Goal: Information Seeking & Learning: Learn about a topic

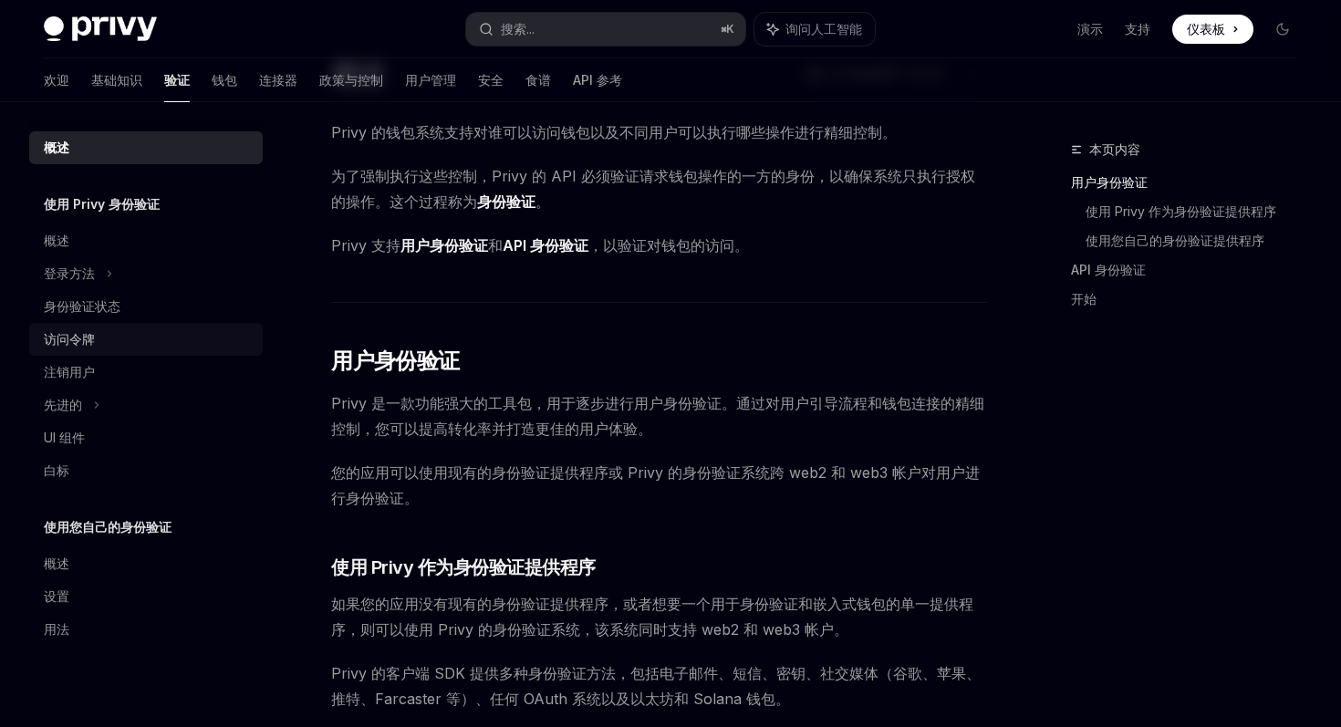
scroll to position [101, 0]
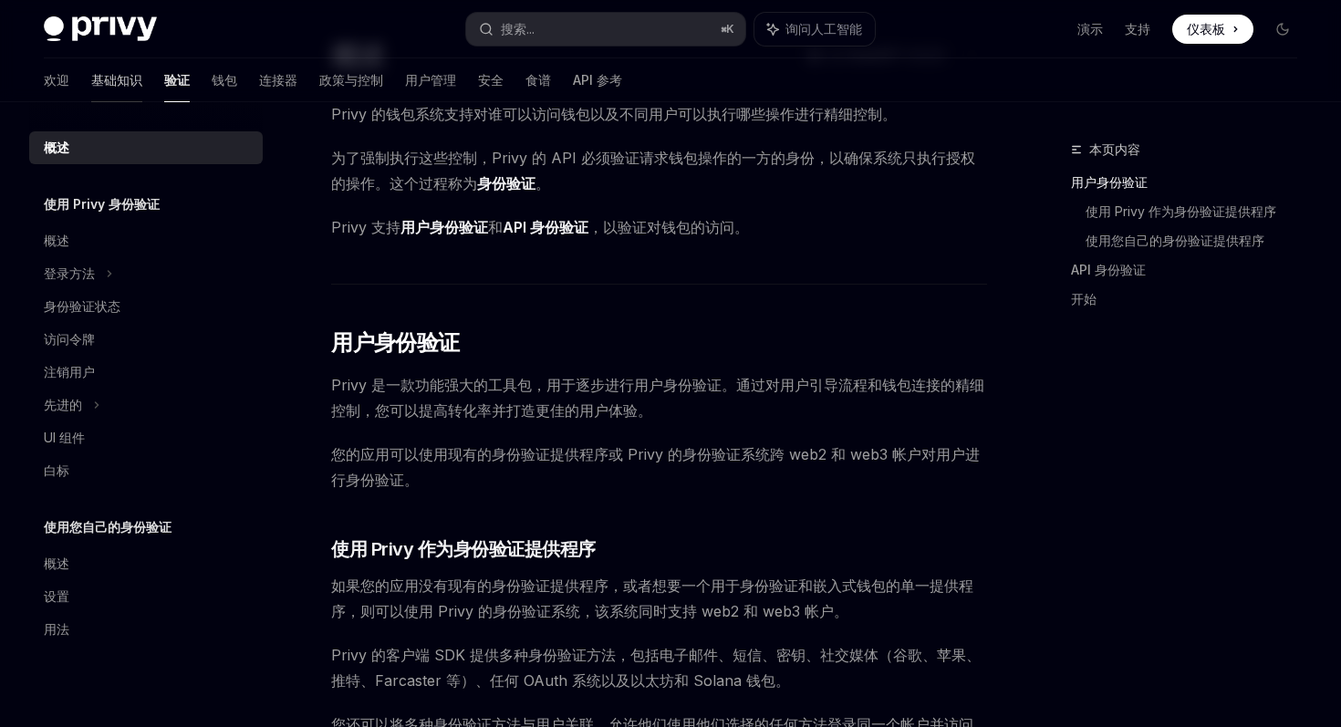
click at [93, 77] on font "基础知识" at bounding box center [116, 80] width 51 height 16
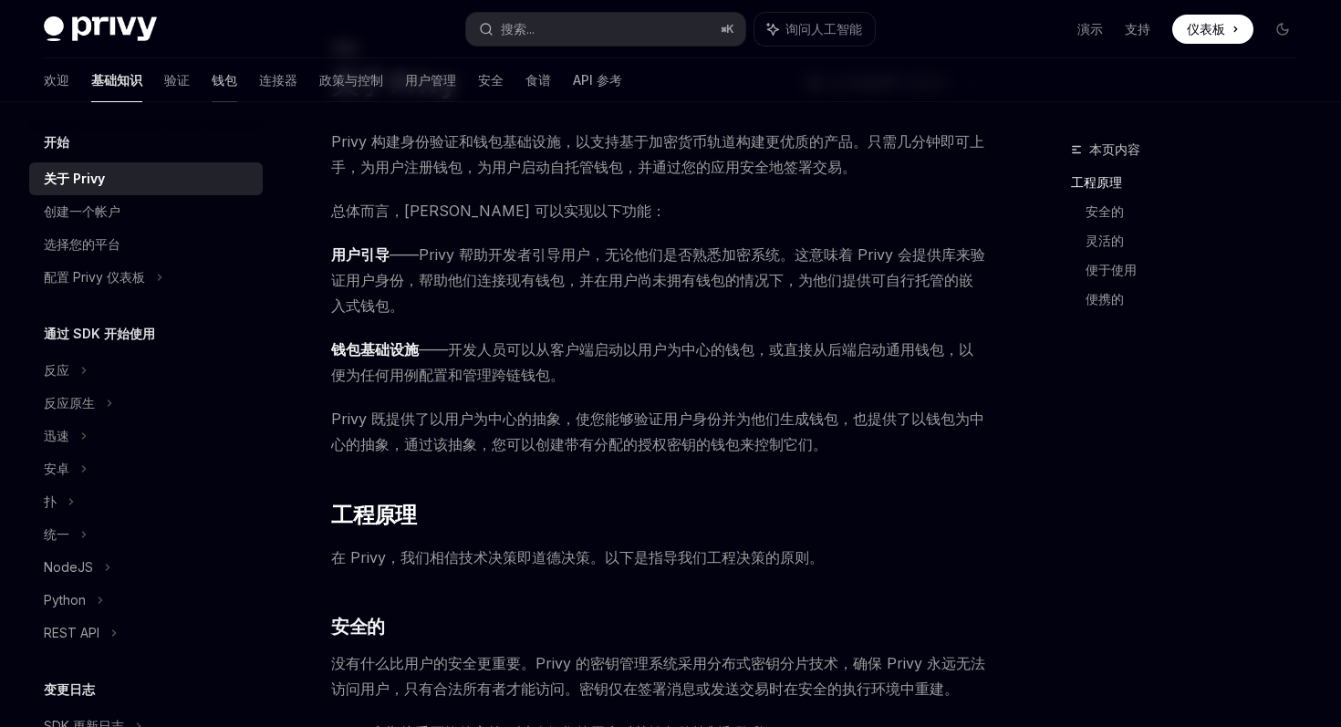
click at [212, 82] on font "钱包" at bounding box center [225, 80] width 26 height 16
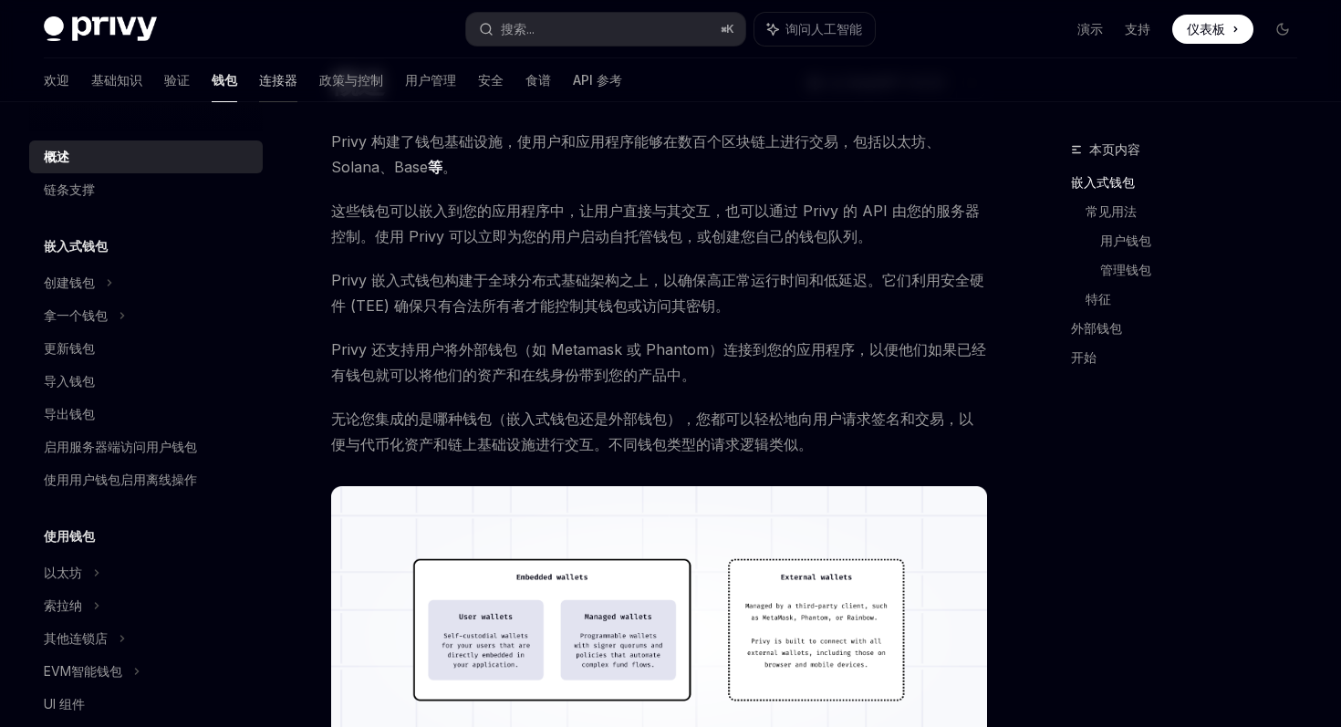
click at [259, 77] on font "连接器" at bounding box center [278, 80] width 38 height 16
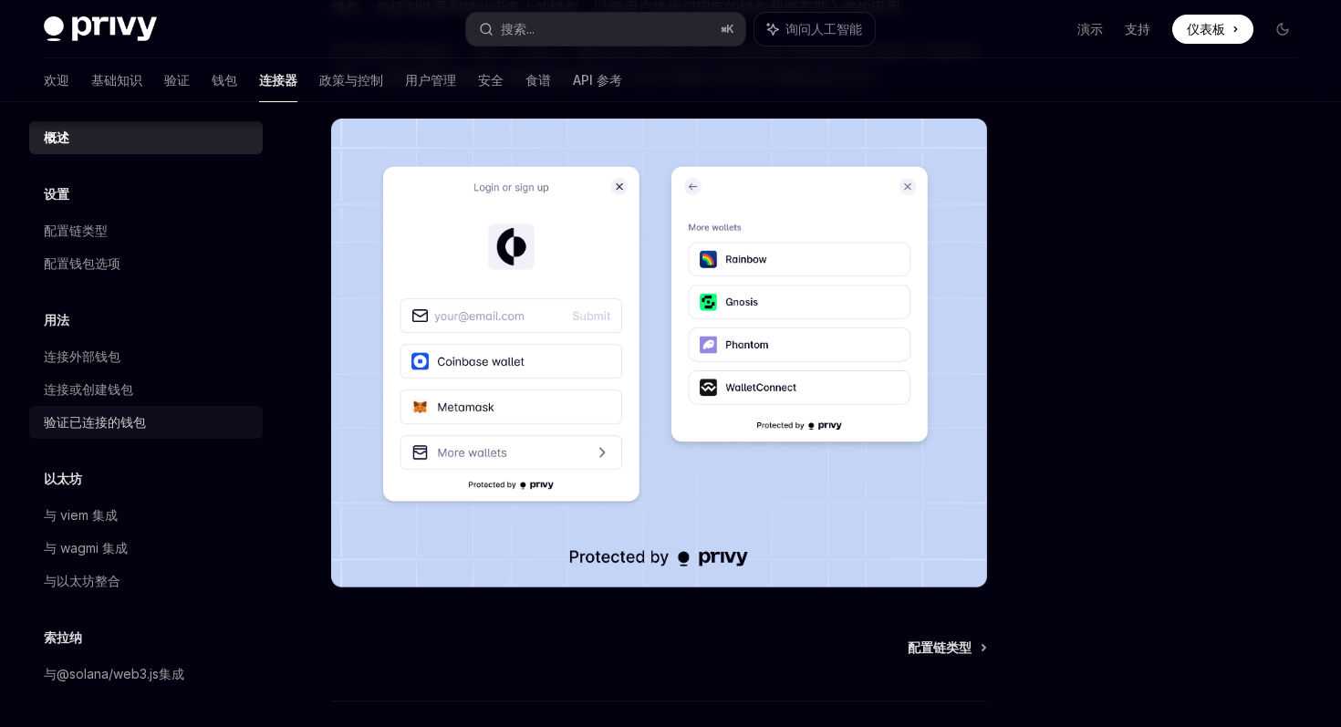
scroll to position [364, 0]
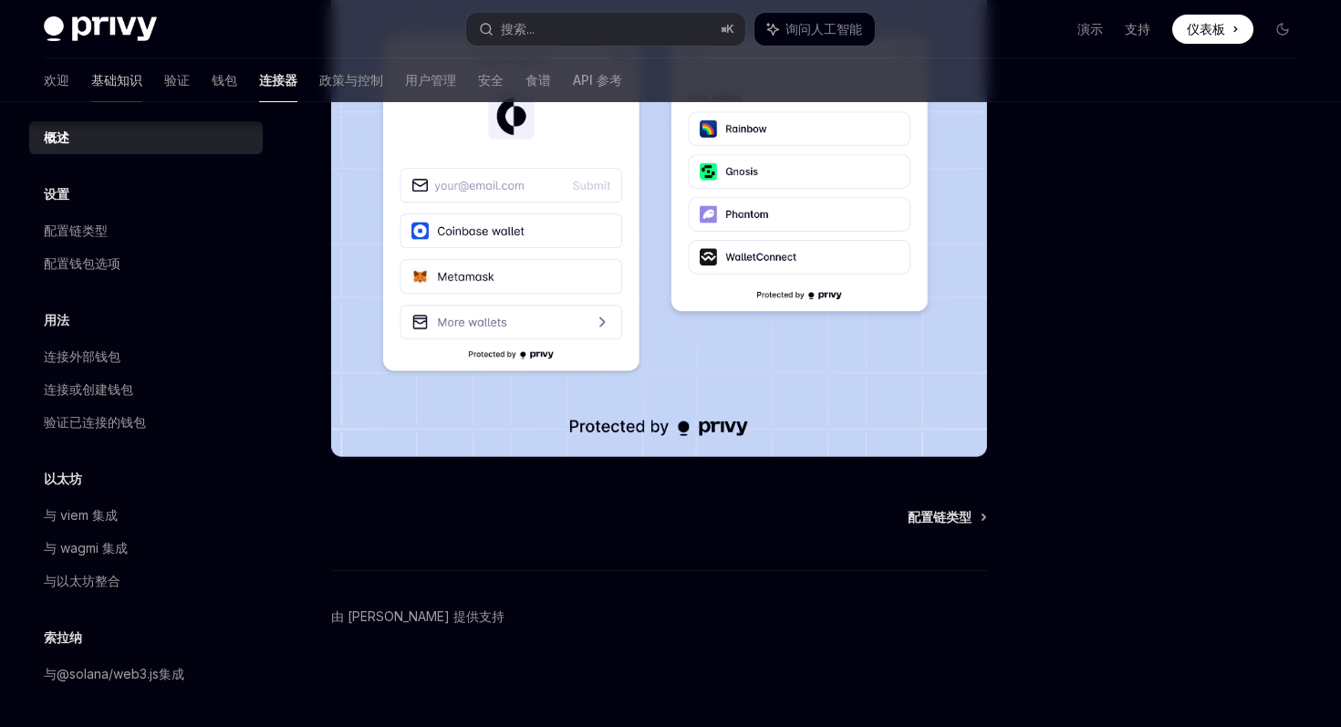
click at [91, 78] on font "基础知识" at bounding box center [116, 80] width 51 height 16
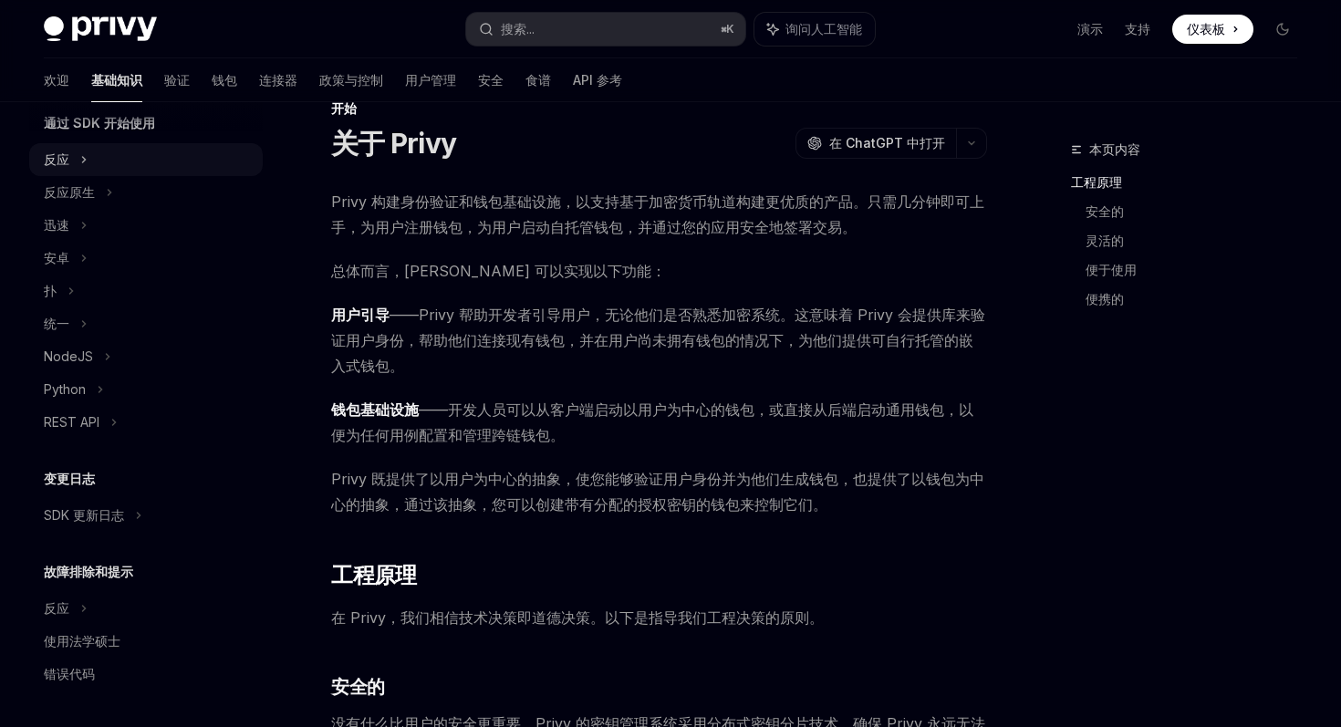
scroll to position [42, 0]
click at [164, 73] on font "验证" at bounding box center [177, 80] width 26 height 16
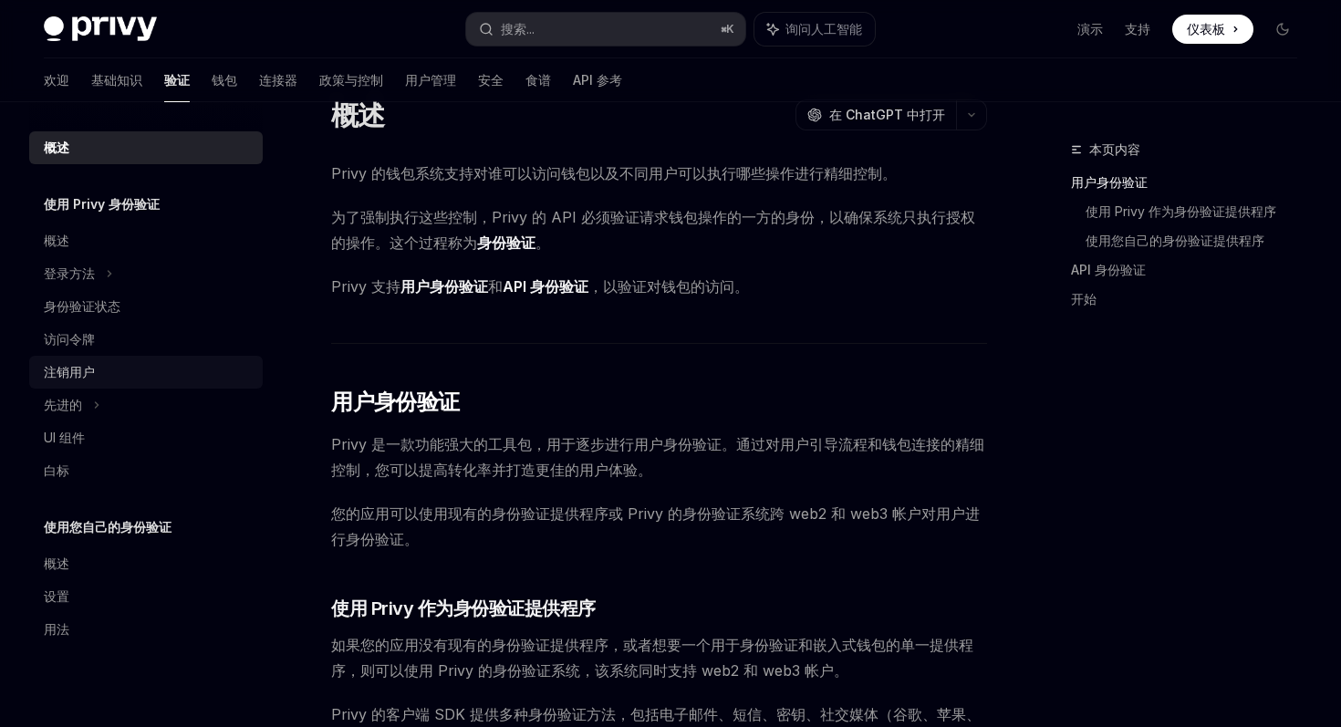
scroll to position [54, 0]
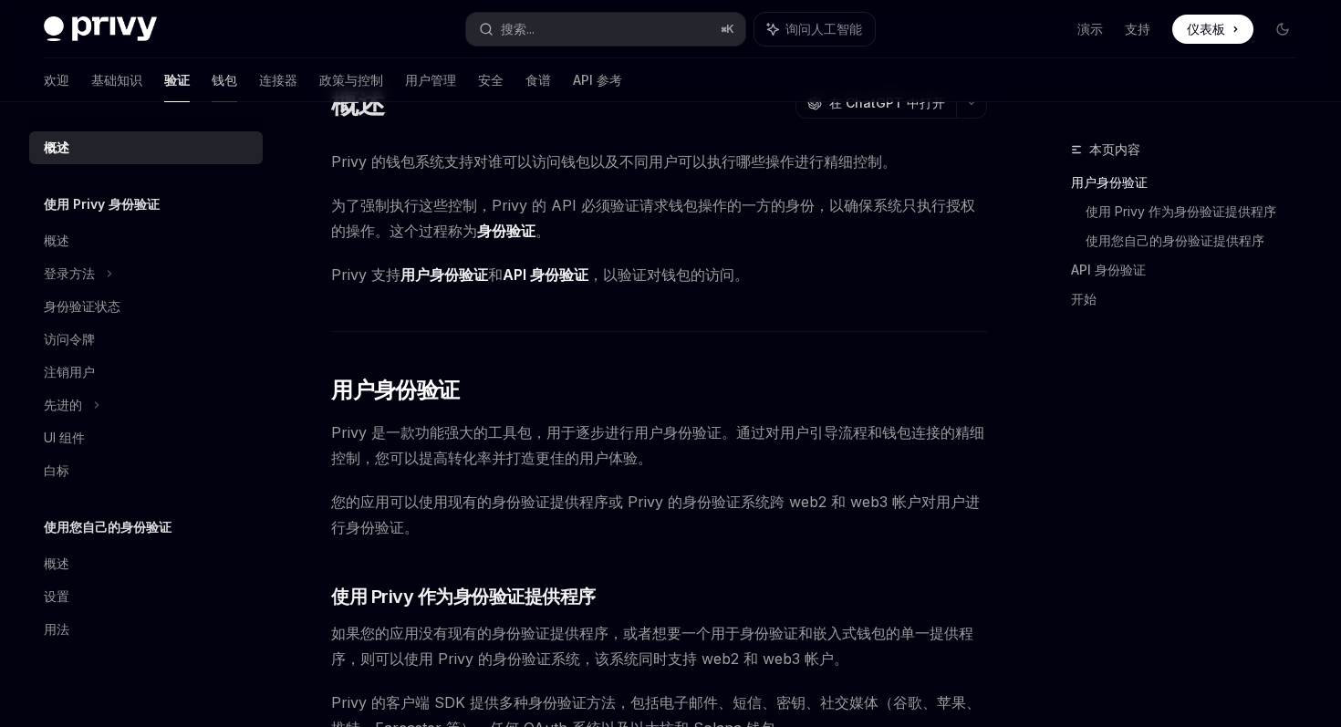
click at [212, 77] on font "钱包" at bounding box center [225, 80] width 26 height 16
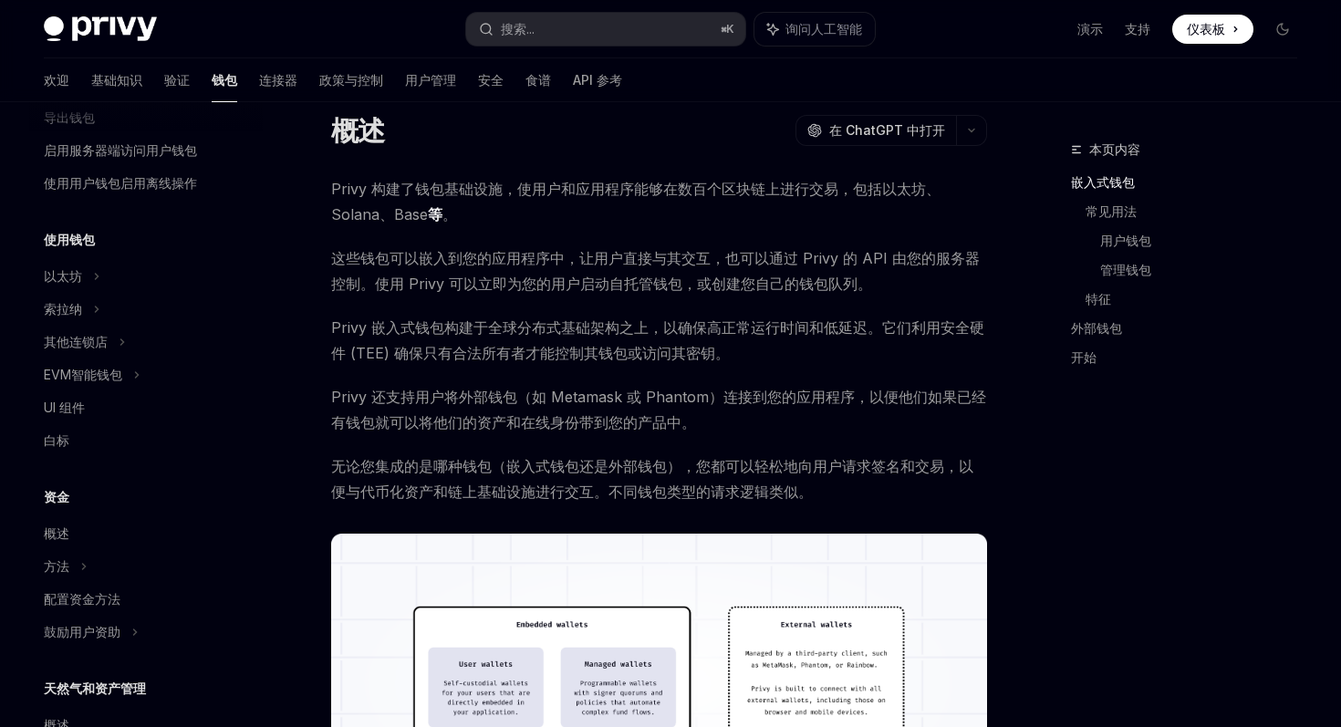
scroll to position [298, 0]
click at [119, 28] on icon at bounding box center [122, 17] width 7 height 22
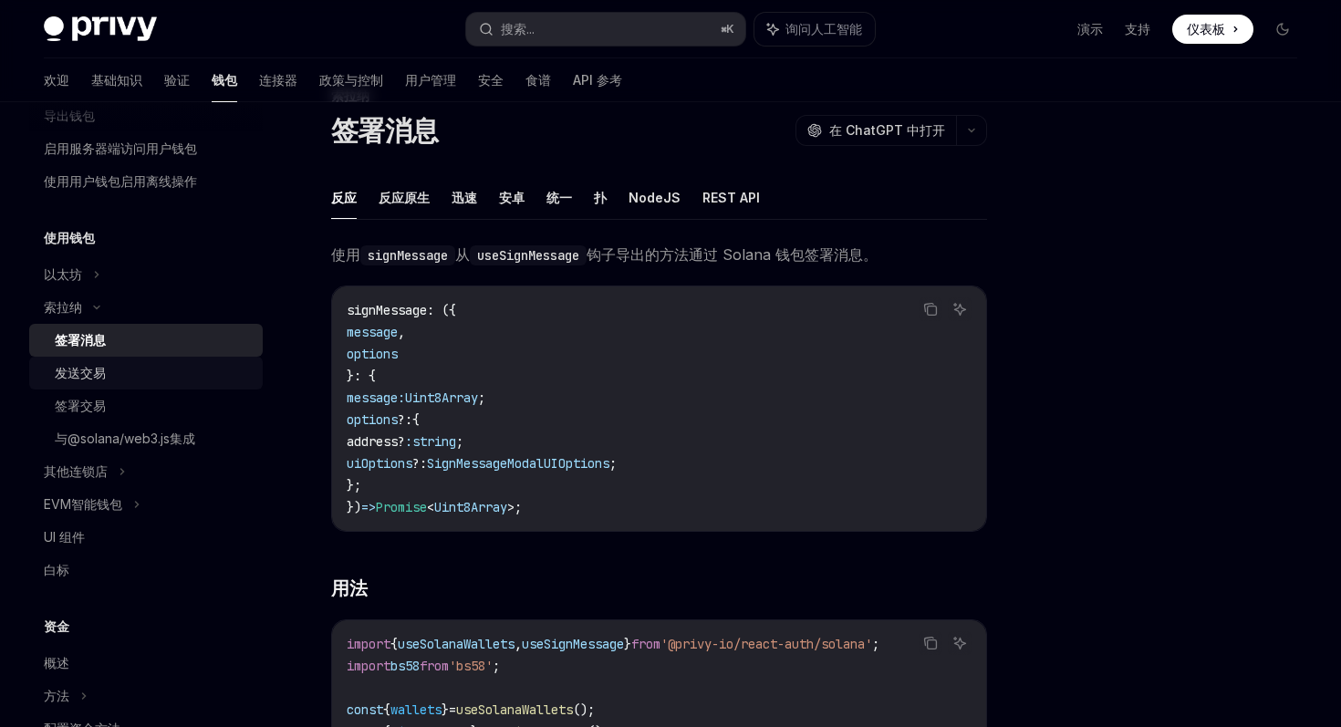
click at [168, 368] on div "发送交易" at bounding box center [153, 373] width 197 height 22
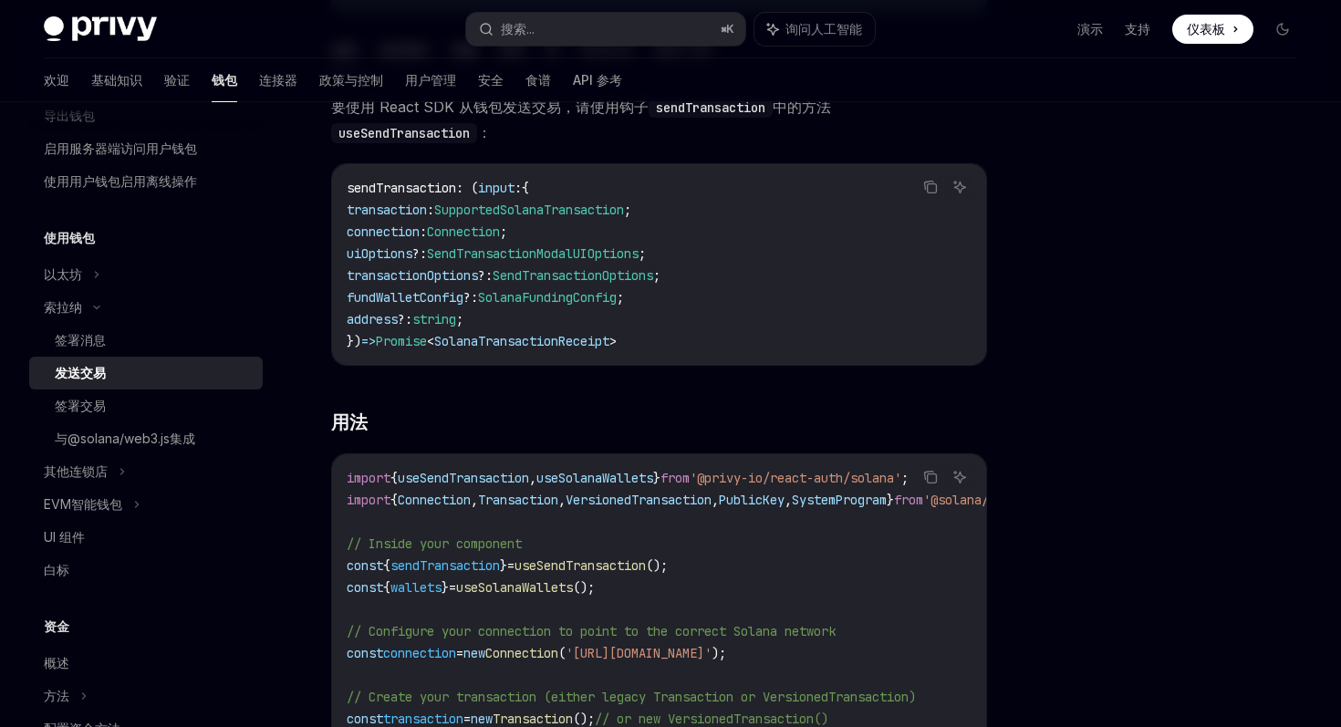
scroll to position [277, 0]
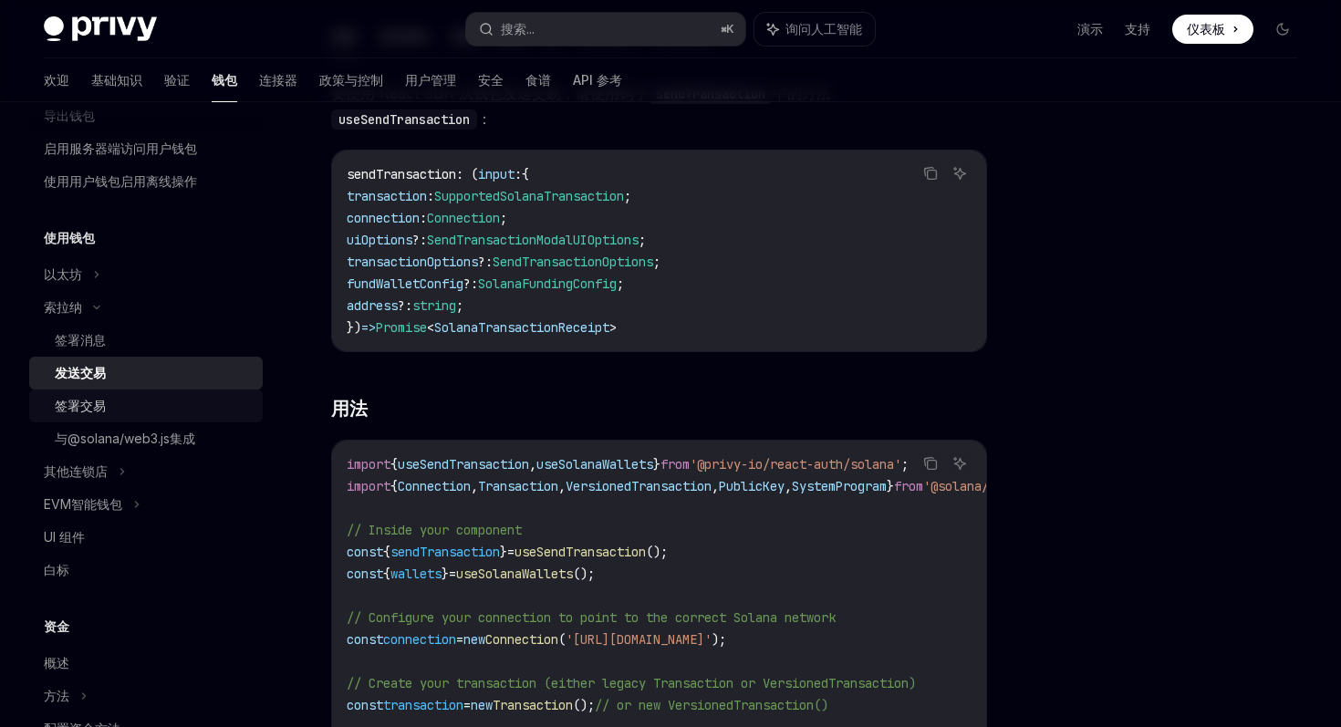
click at [125, 405] on div "签署交易" at bounding box center [153, 406] width 197 height 22
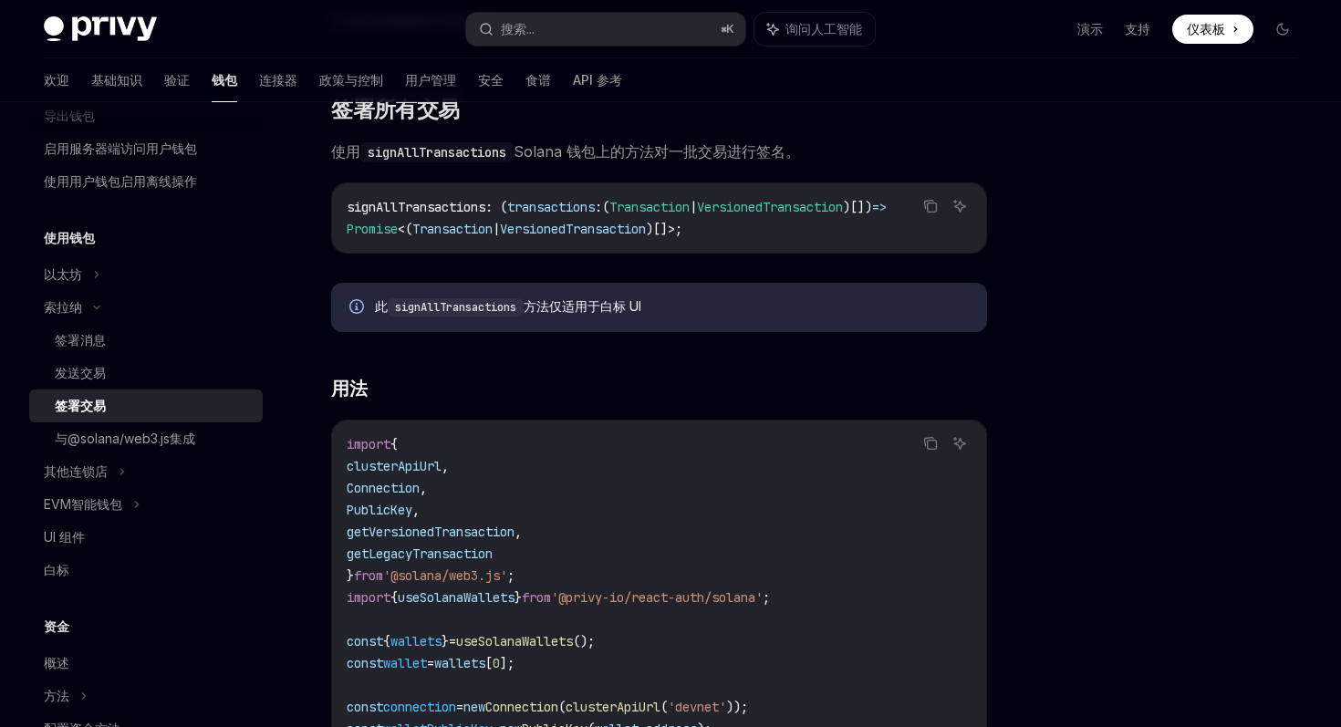
scroll to position [1943, 0]
click at [165, 343] on div "签署消息" at bounding box center [153, 340] width 197 height 22
type textarea "*"
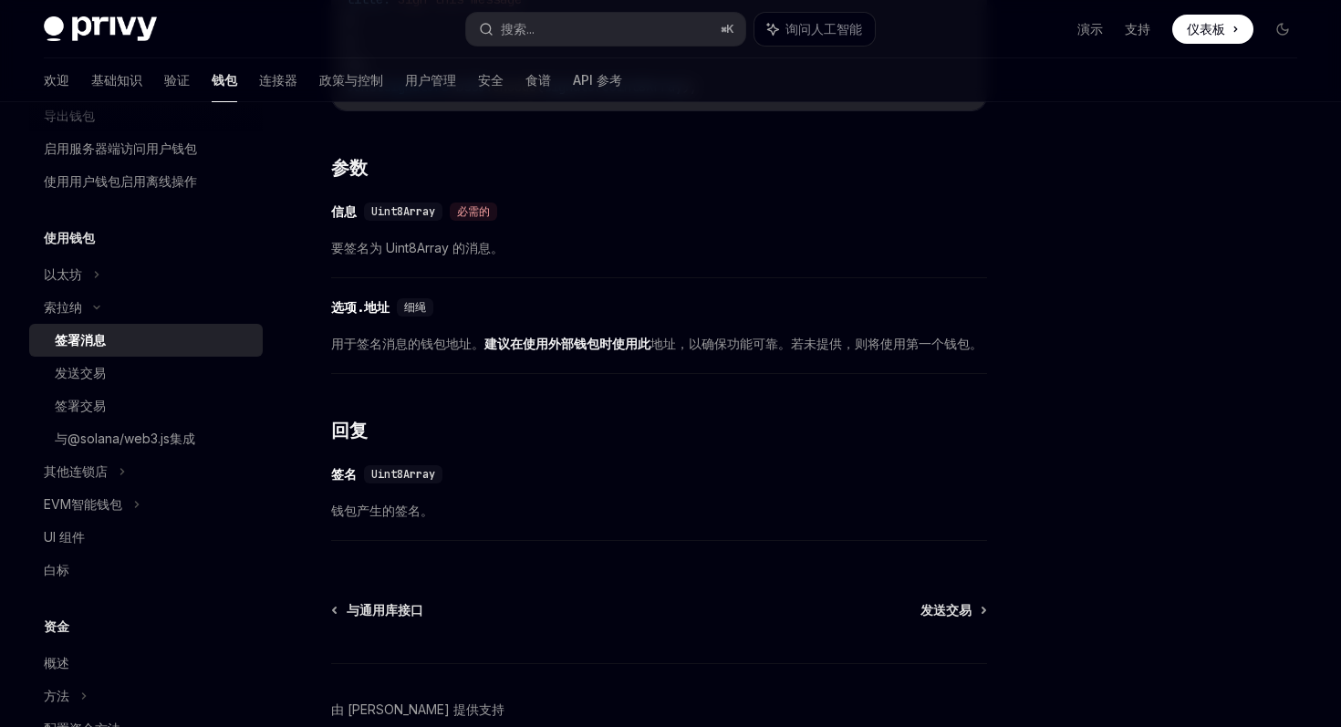
scroll to position [1011, 0]
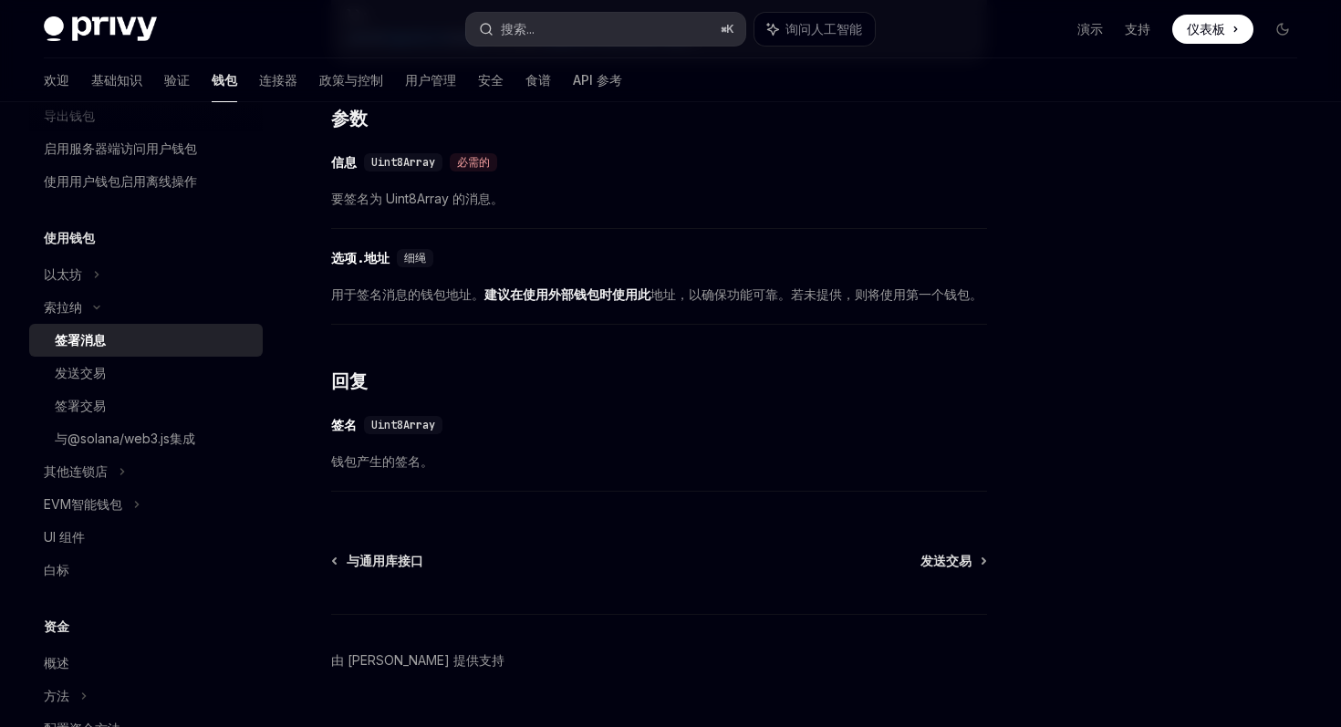
click at [542, 32] on button "搜索... ⌘ K" at bounding box center [605, 29] width 278 height 33
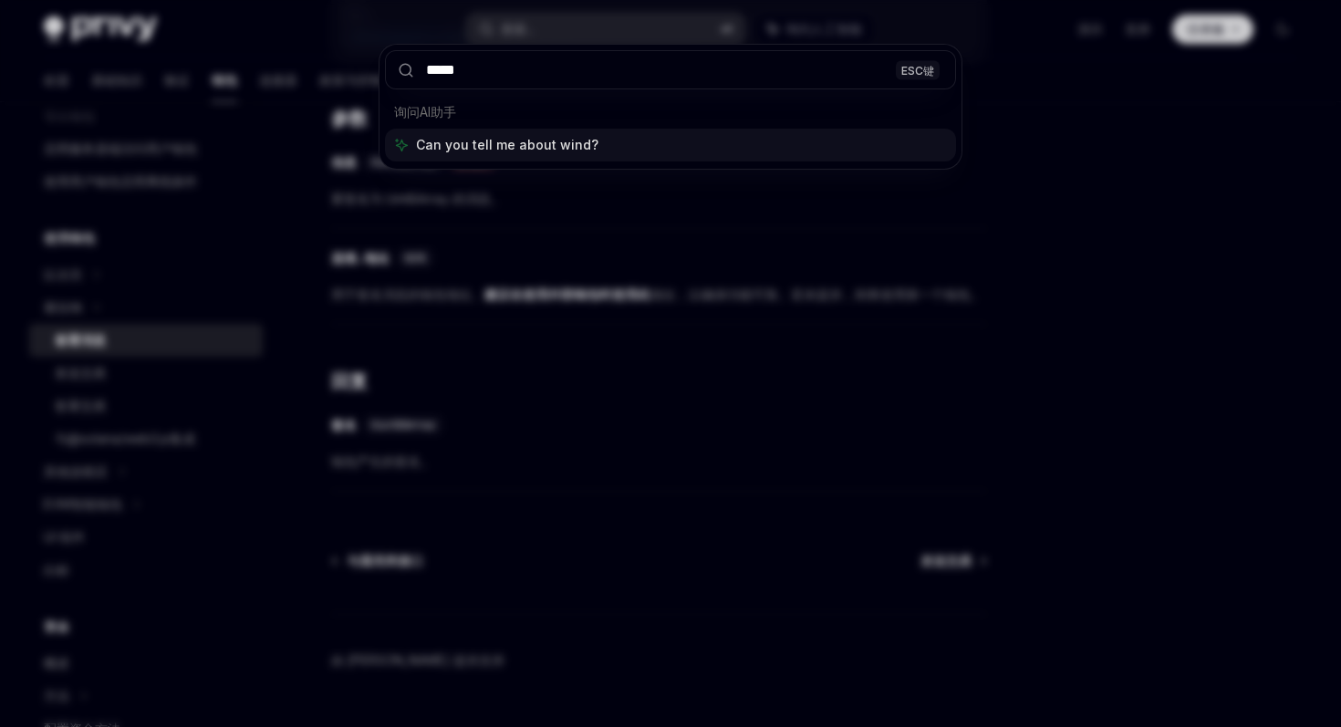
type input "******"
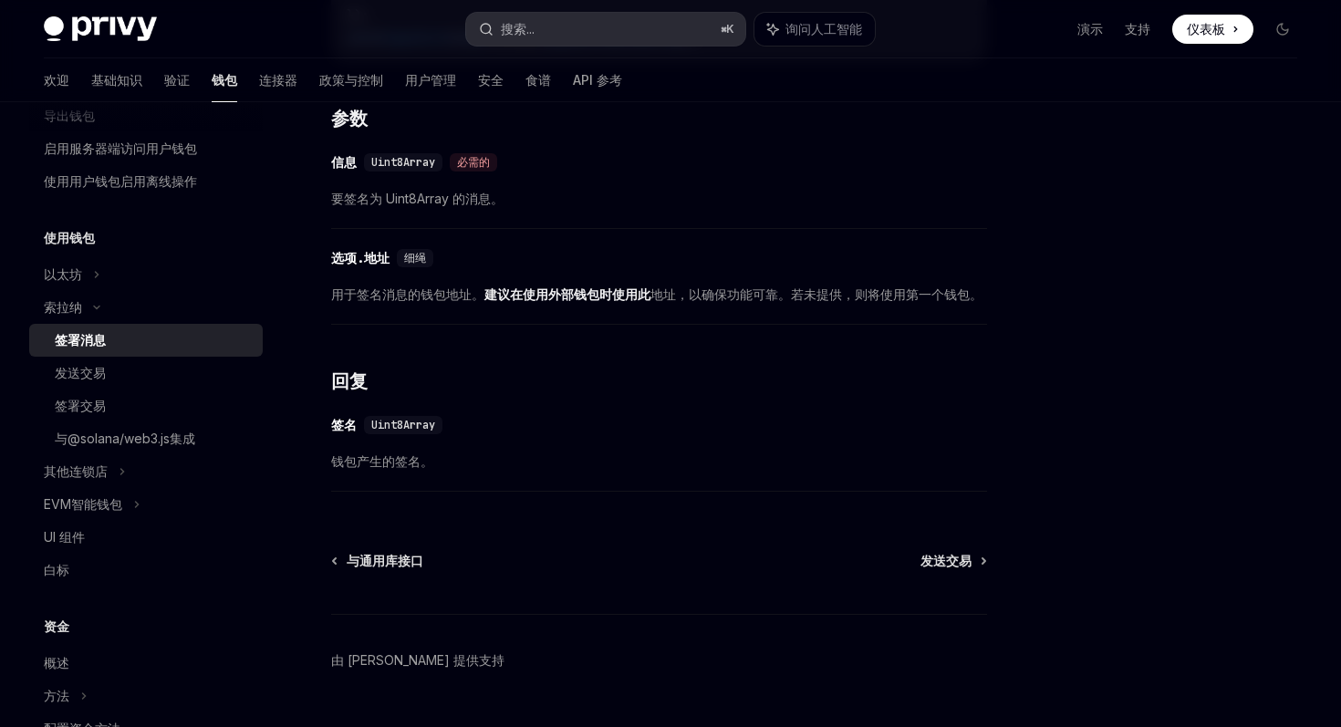
click at [567, 27] on button "搜索... ⌘ K" at bounding box center [605, 29] width 278 height 33
click at [553, 30] on button "搜索... ⌘ K" at bounding box center [605, 29] width 278 height 33
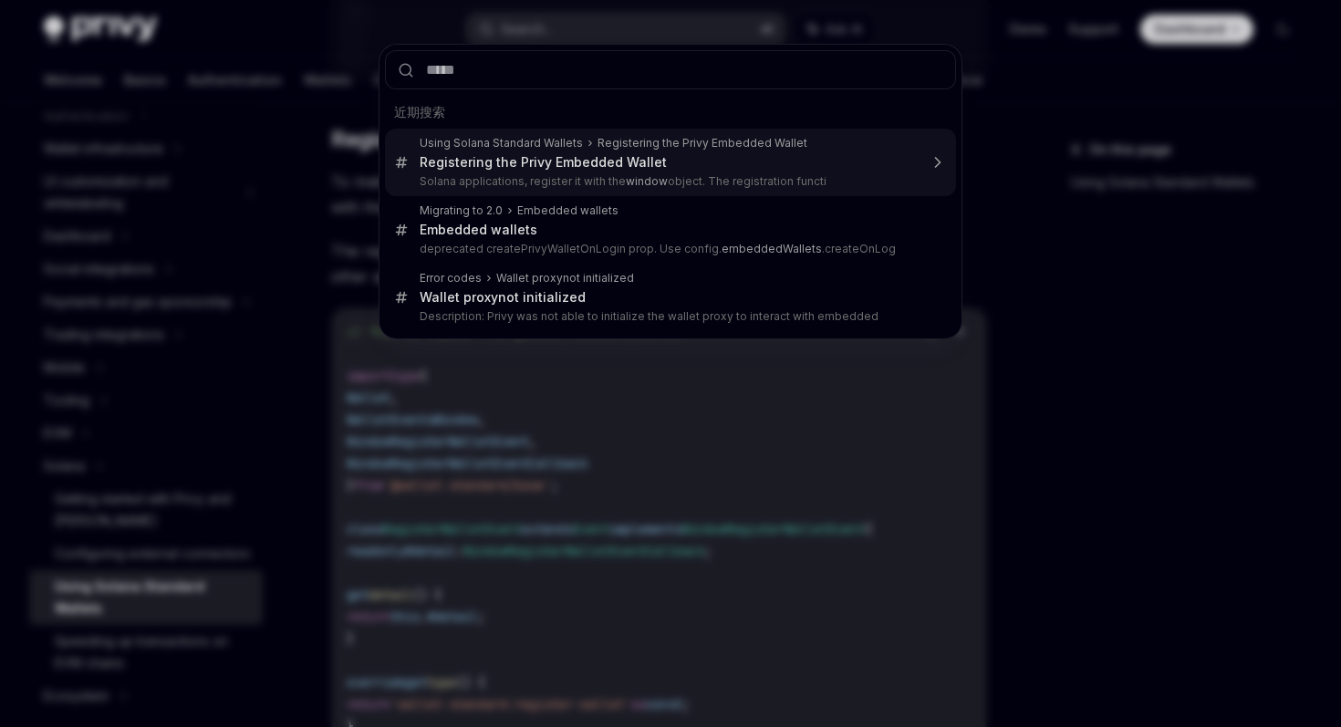
scroll to position [59, 0]
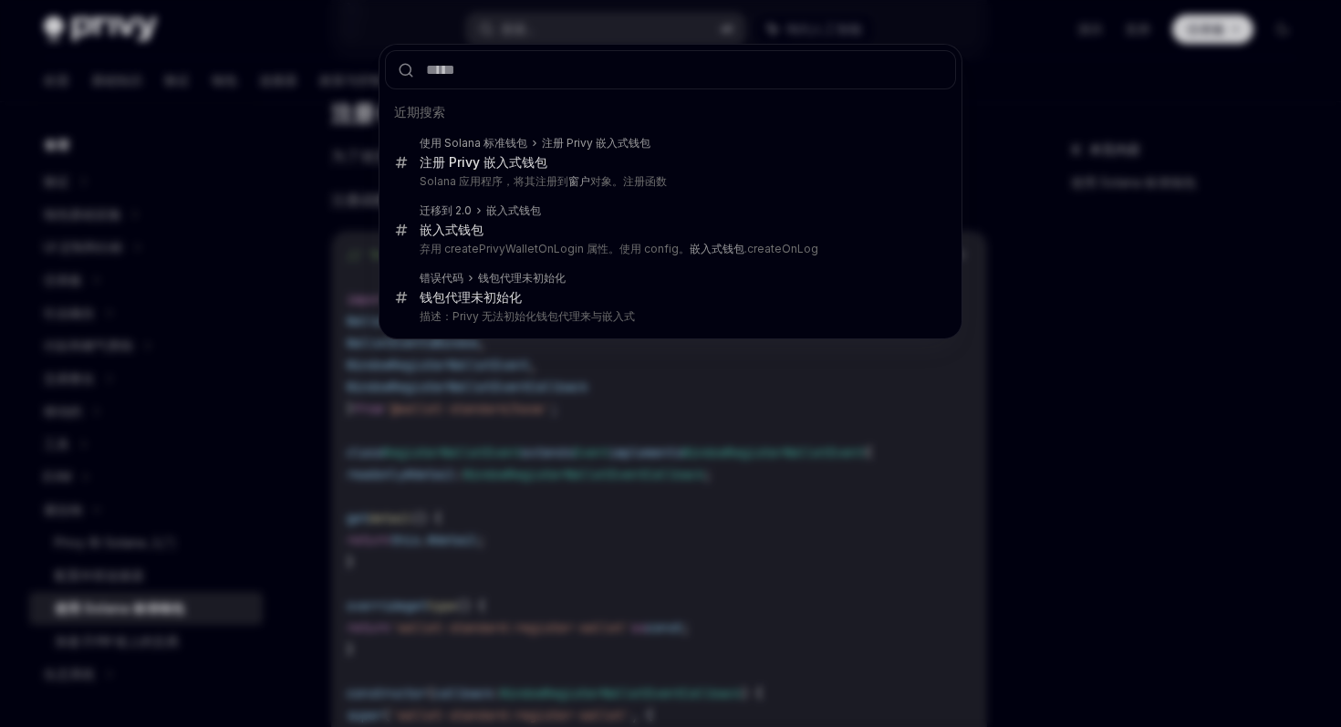
click at [1015, 427] on div "近期搜索 使用 Solana 标准钱包 注册 Privy 嵌入式钱包 注册 Privy 嵌入式钱包 Solana 应用程序，将其注册到 窗户 对象。注册函数 …" at bounding box center [670, 363] width 1341 height 727
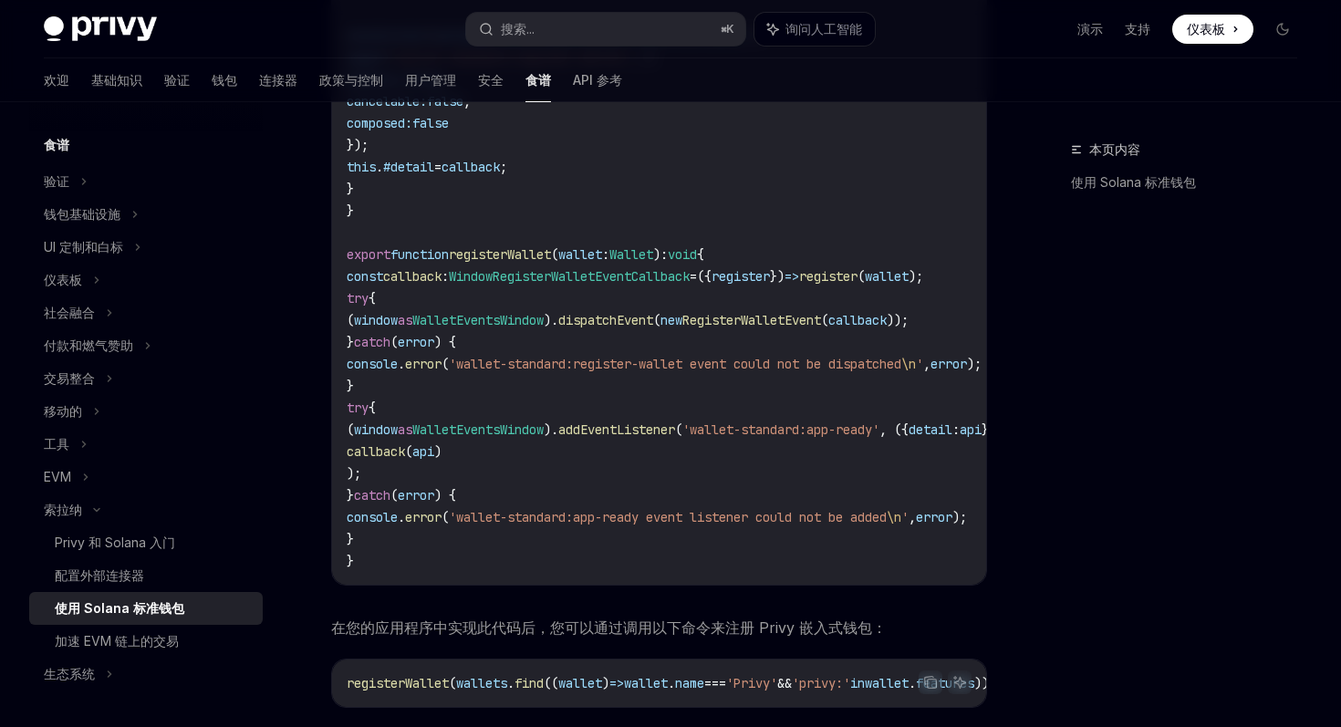
scroll to position [2789, 0]
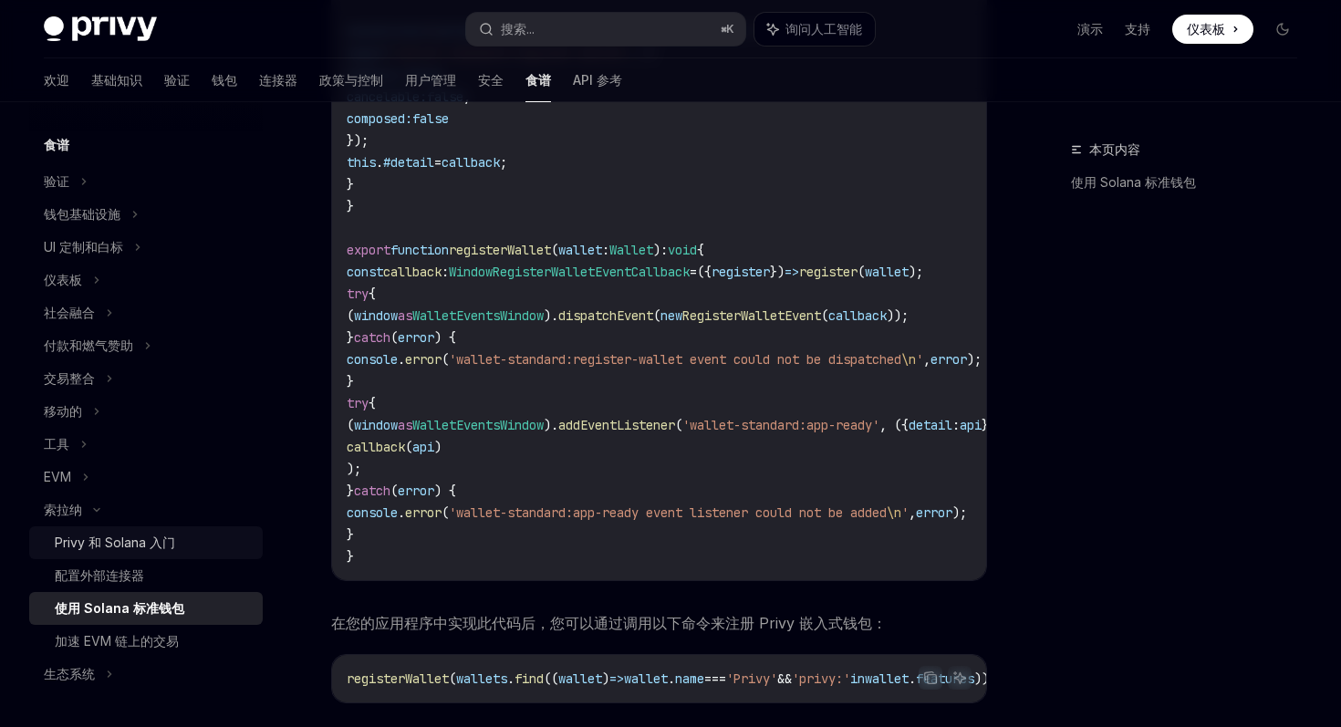
click at [199, 554] on link "Privy 和 Solana 入门" at bounding box center [146, 543] width 234 height 33
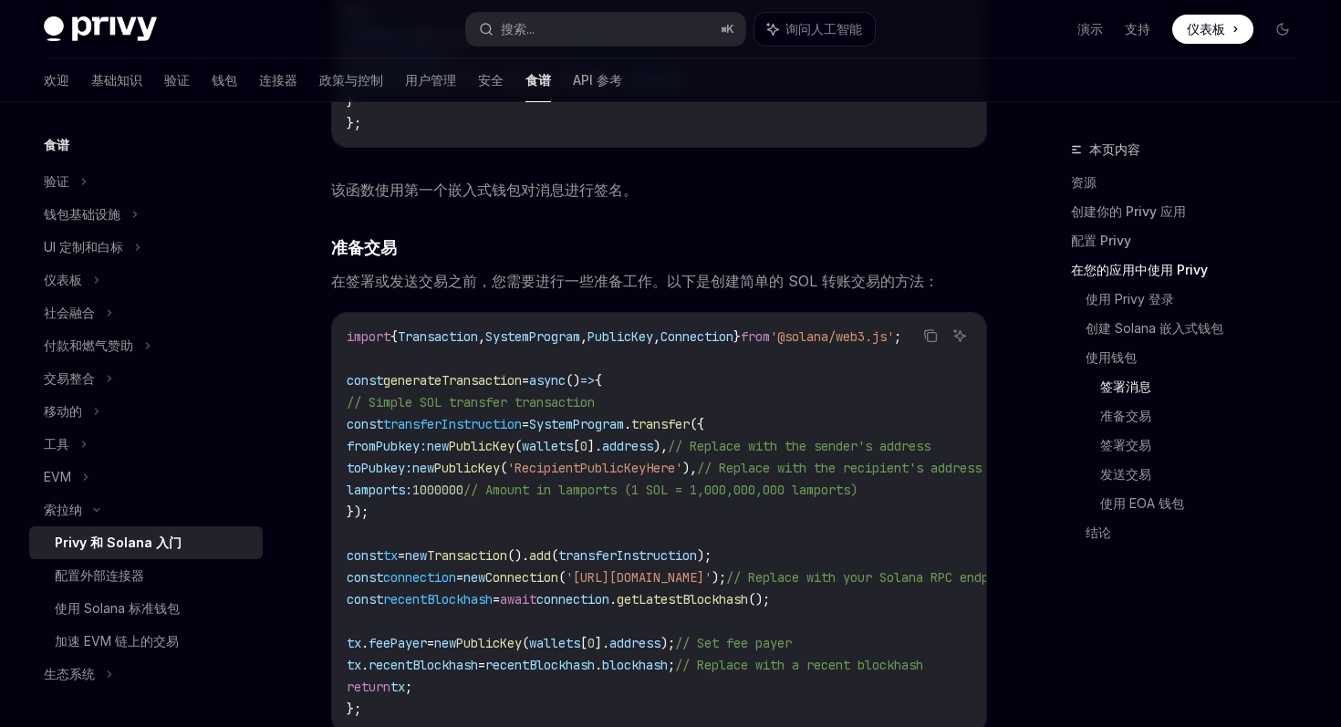
scroll to position [3681, 0]
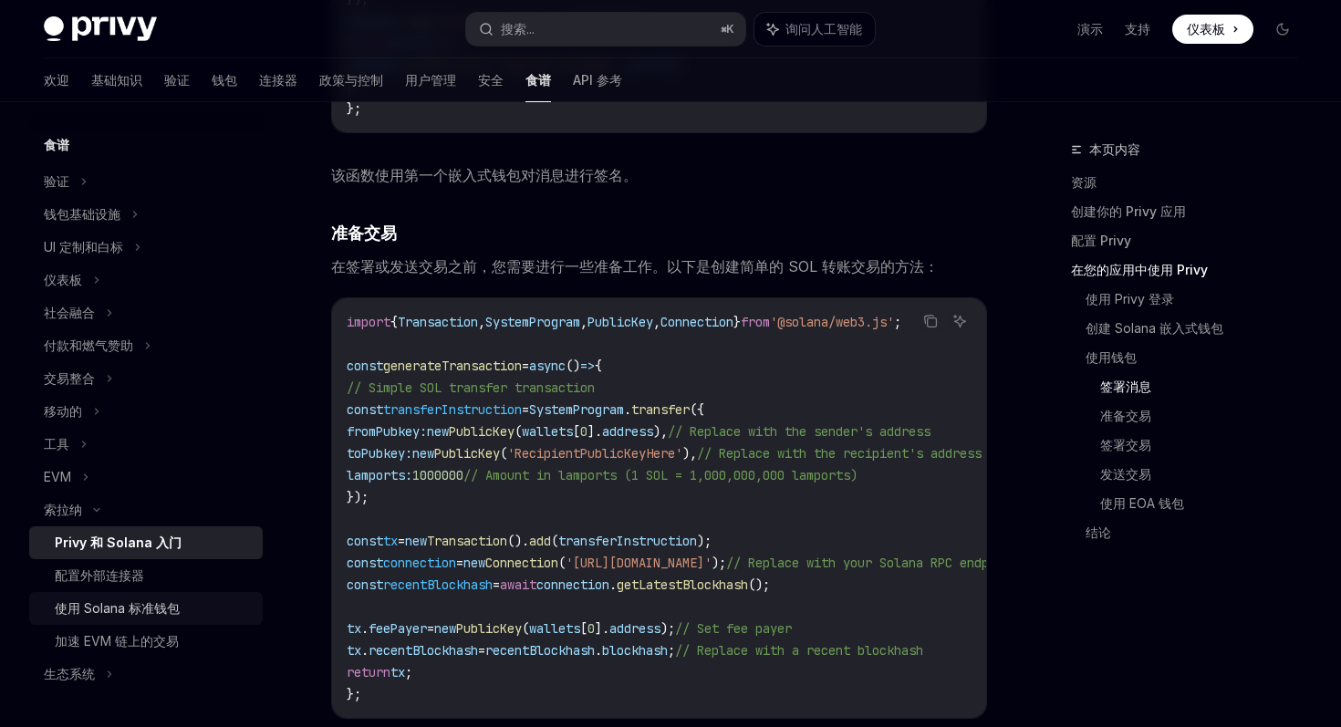
click at [209, 609] on div "使用 Solana 标准钱包" at bounding box center [153, 609] width 197 height 22
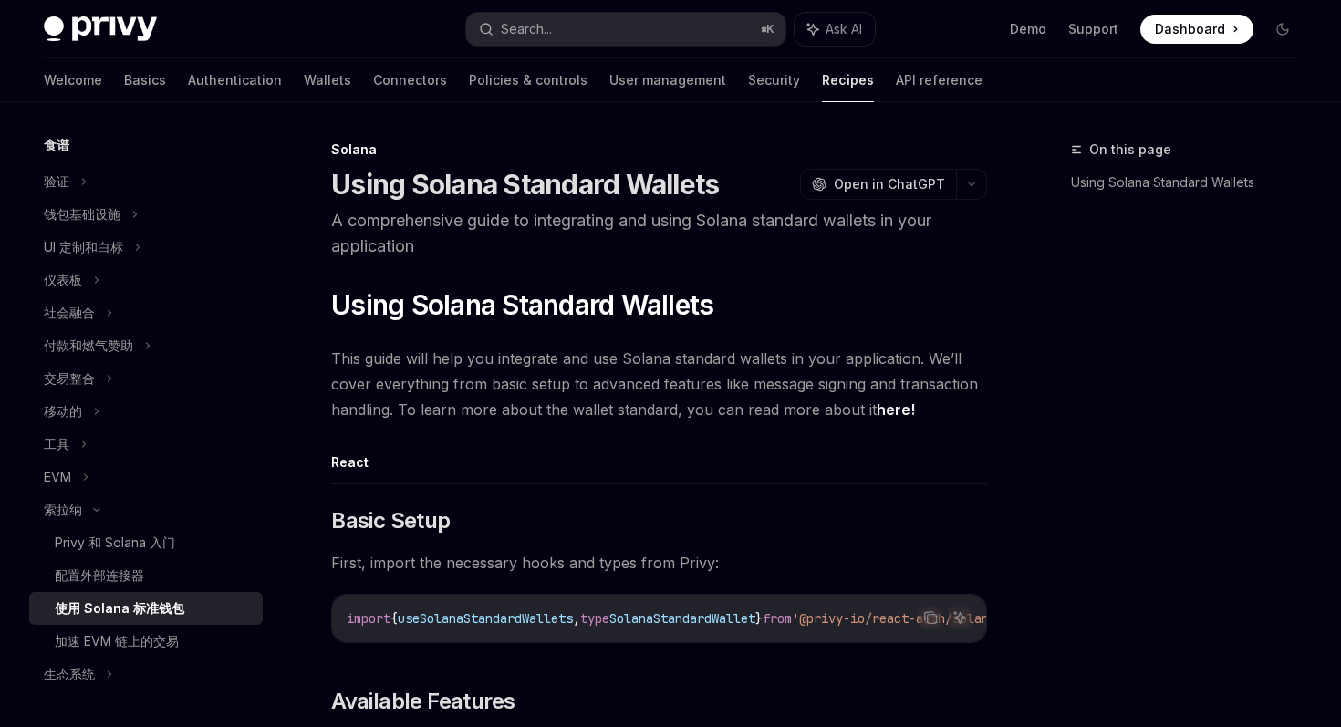
click at [193, 605] on div "使用 Solana 标准钱包" at bounding box center [153, 609] width 197 height 22
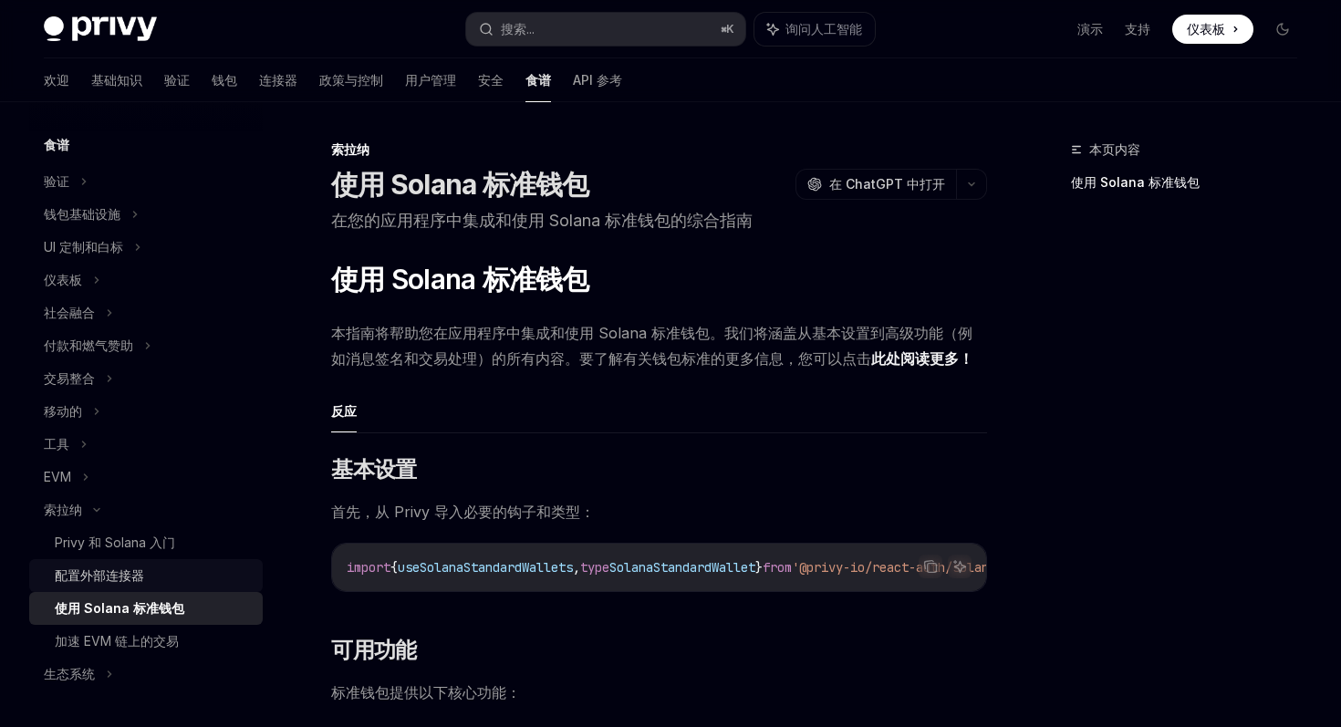
click at [136, 576] on font "配置外部连接器" at bounding box center [99, 576] width 89 height 16
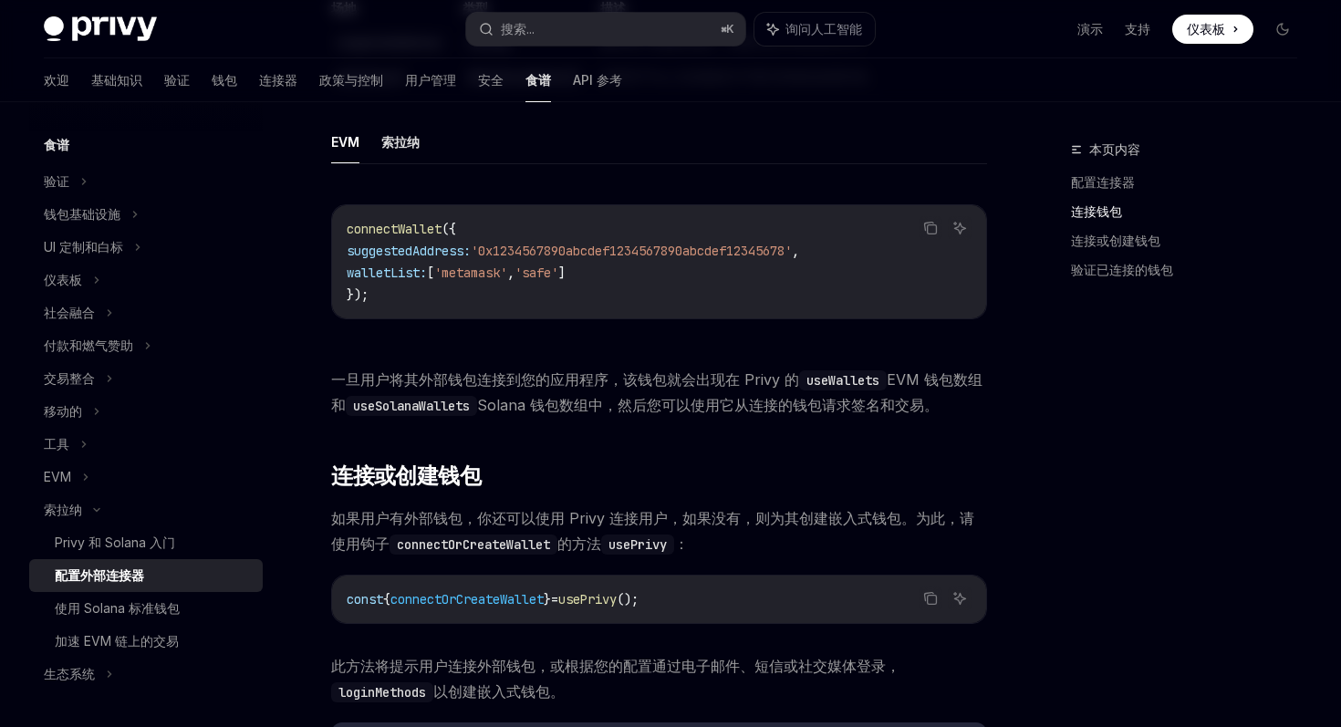
scroll to position [1166, 0]
click at [415, 142] on font "索拉纳" at bounding box center [400, 141] width 38 height 16
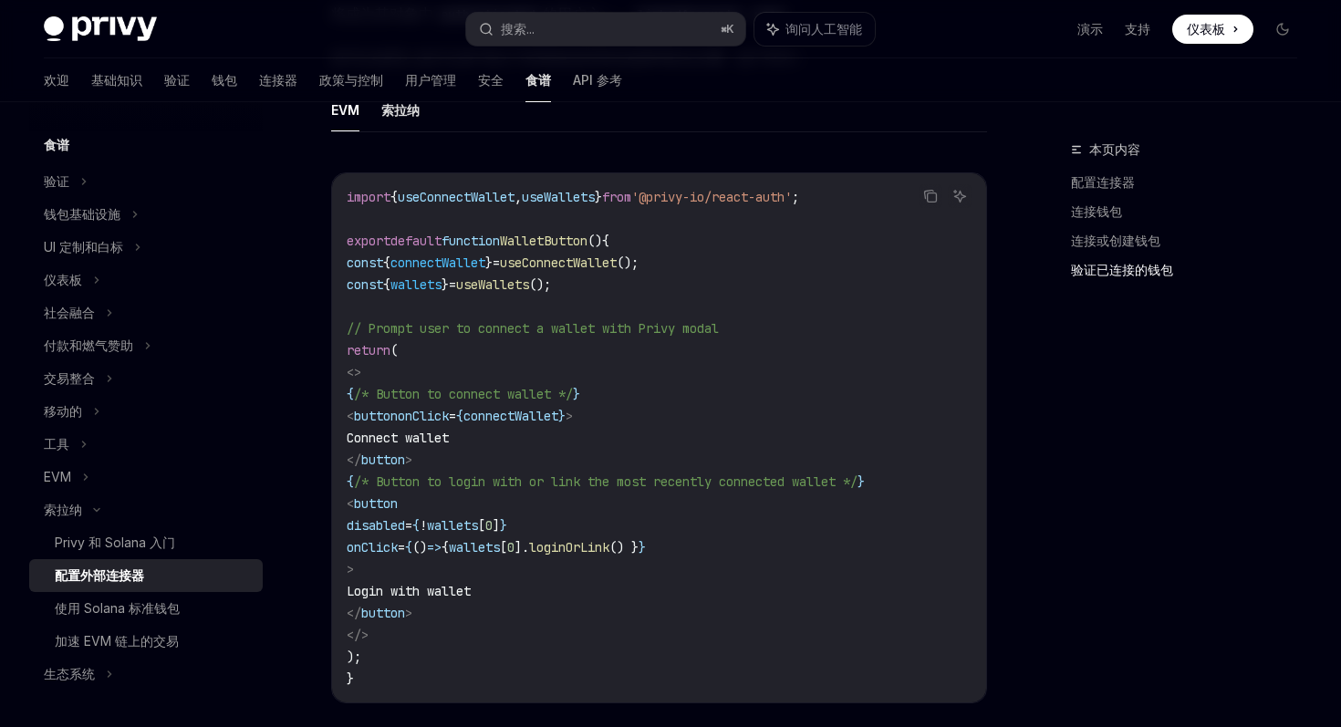
scroll to position [2914, 0]
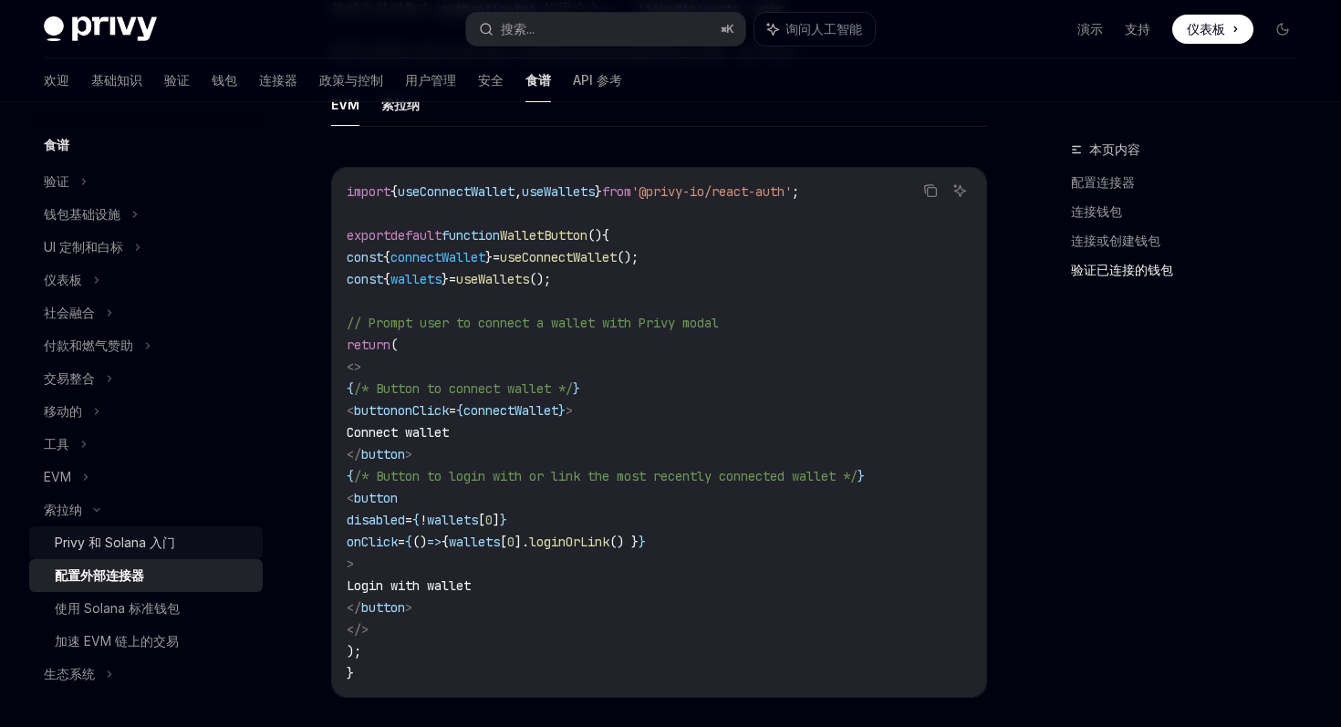
click at [169, 540] on font "Privy 和 Solana 入门" at bounding box center [115, 543] width 120 height 16
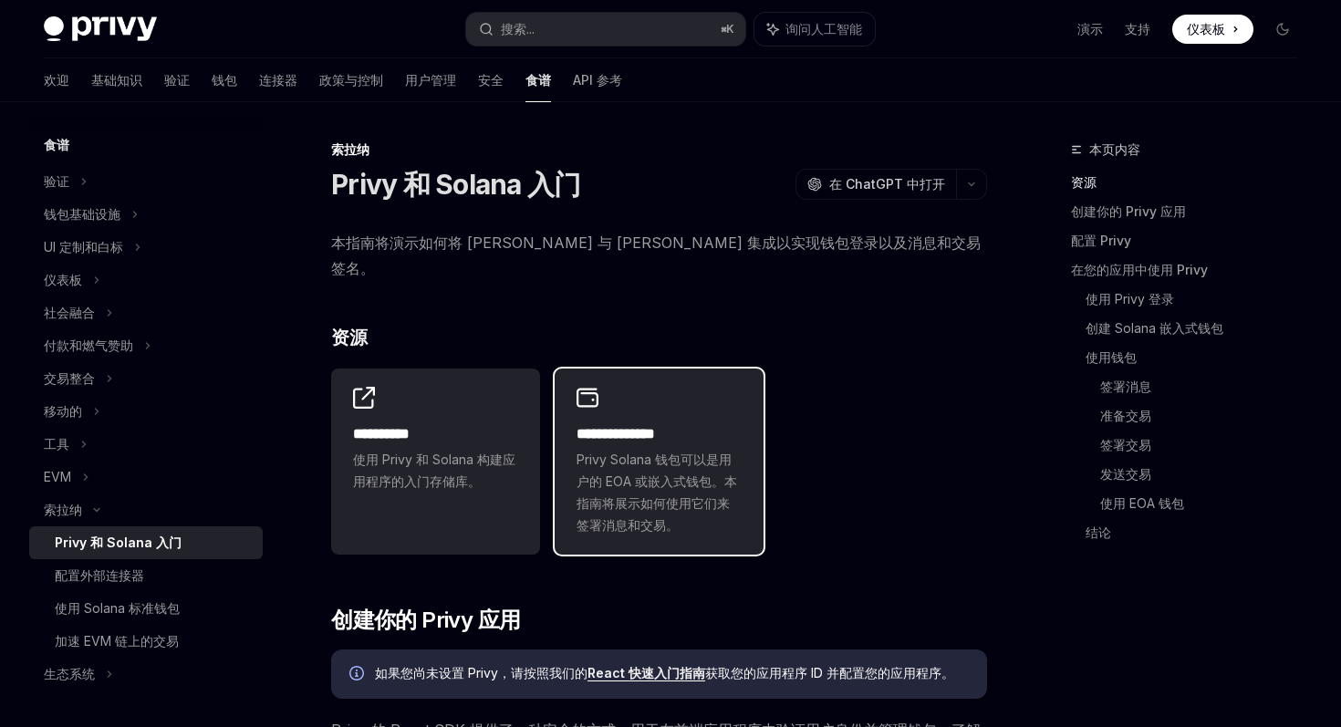
click at [696, 460] on font "Privy Solana 钱包可以是用户的 EOA 或嵌入式钱包。本指南将展示如何使用它们来签署消息和交易。" at bounding box center [657, 492] width 161 height 81
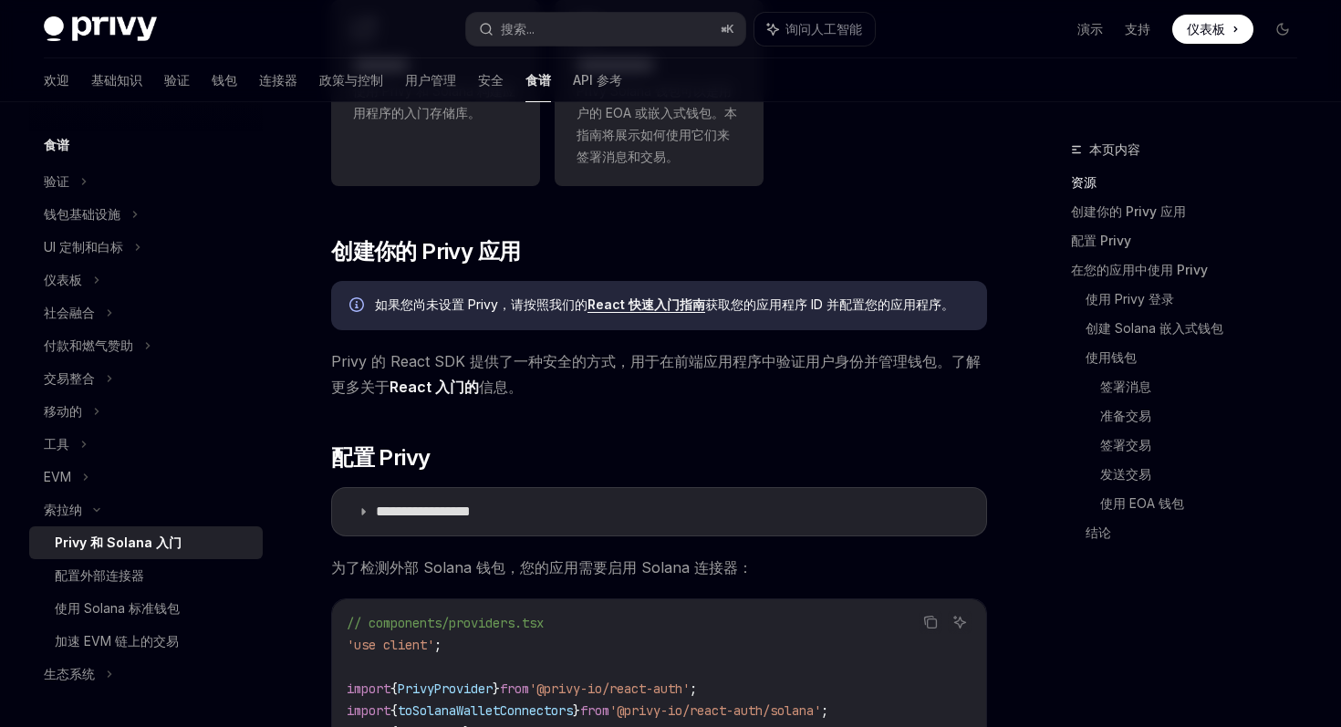
scroll to position [418, 0]
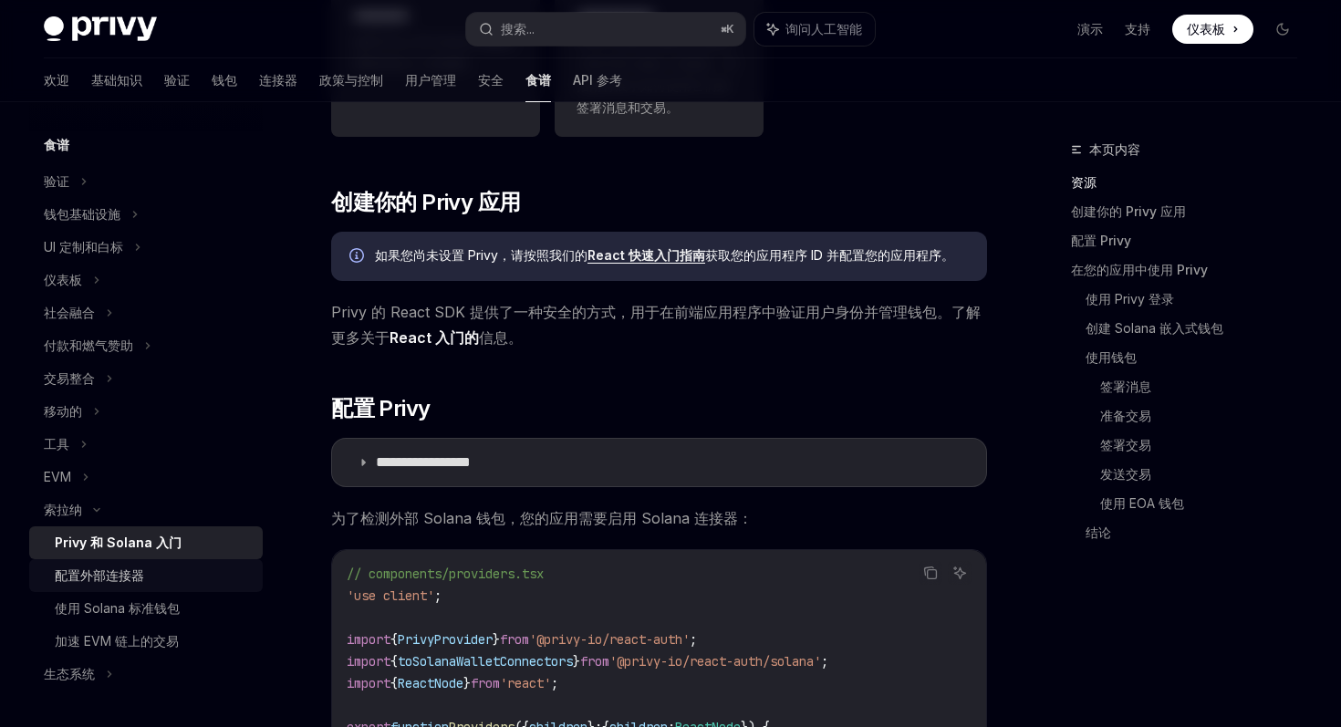
click at [175, 569] on div "配置外部连接器" at bounding box center [153, 576] width 197 height 22
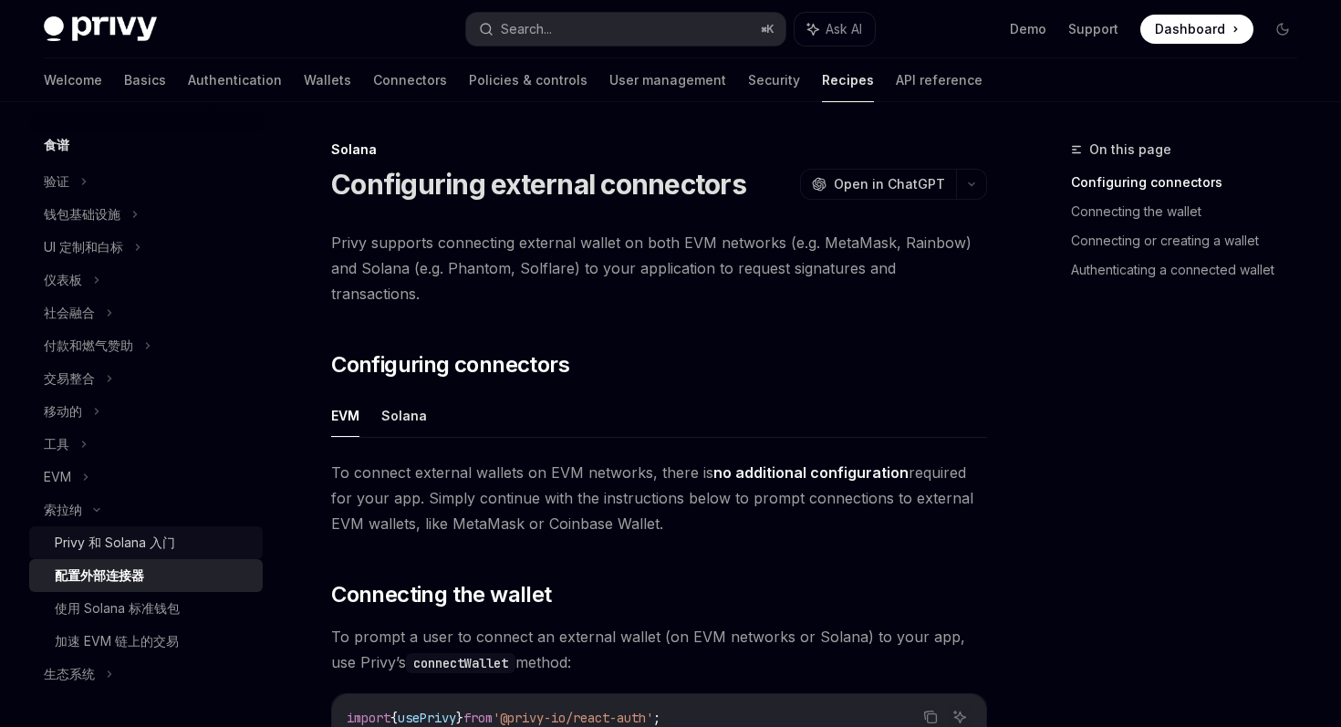
click at [206, 548] on div "Privy 和 Solana 入门" at bounding box center [153, 543] width 197 height 22
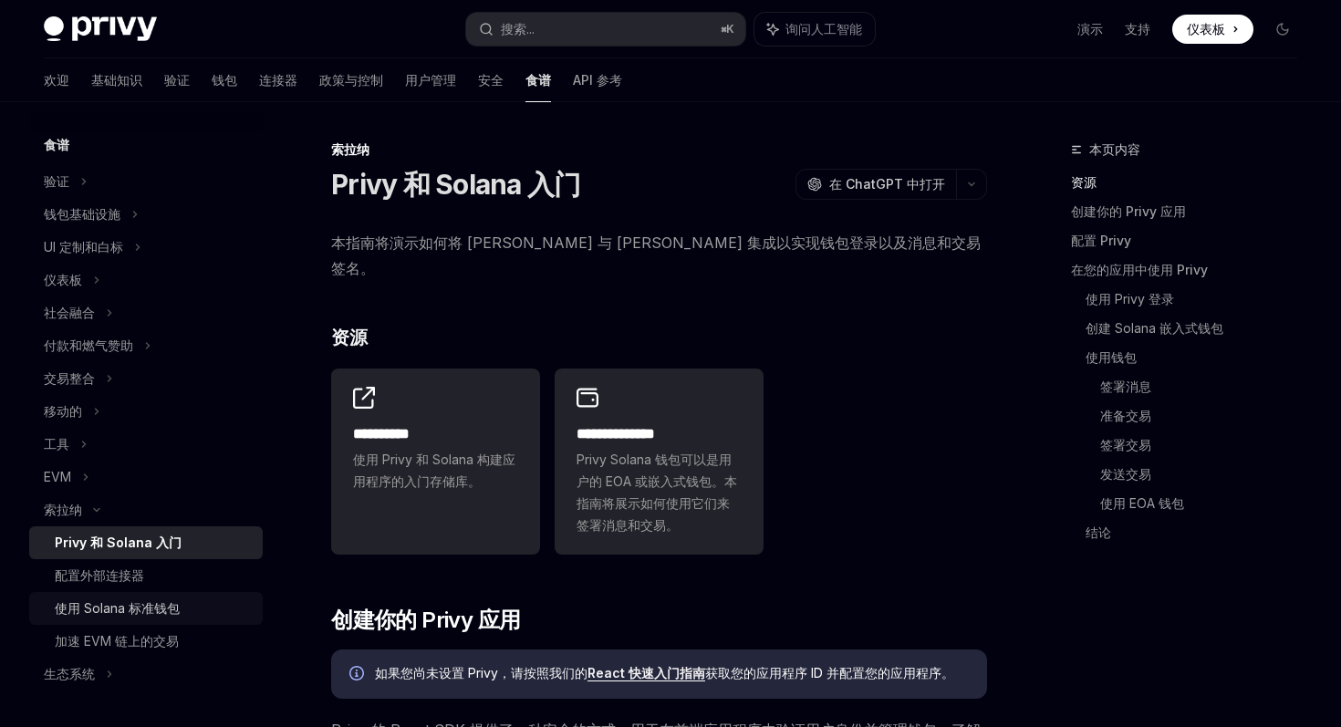
click at [120, 613] on font "使用 Solana 标准钱包" at bounding box center [117, 608] width 125 height 16
type textarea "*"
